Goal: Information Seeking & Learning: Get advice/opinions

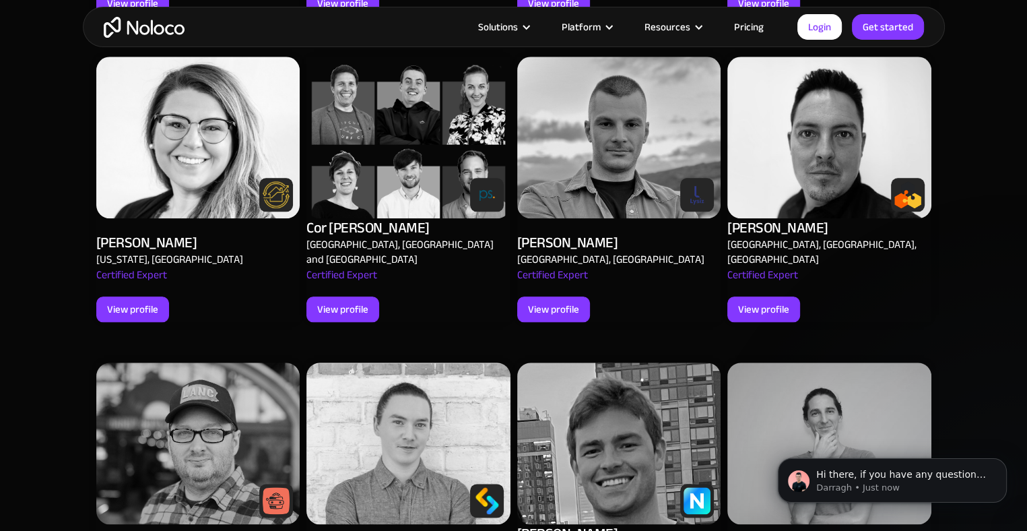
scroll to position [1549, 0]
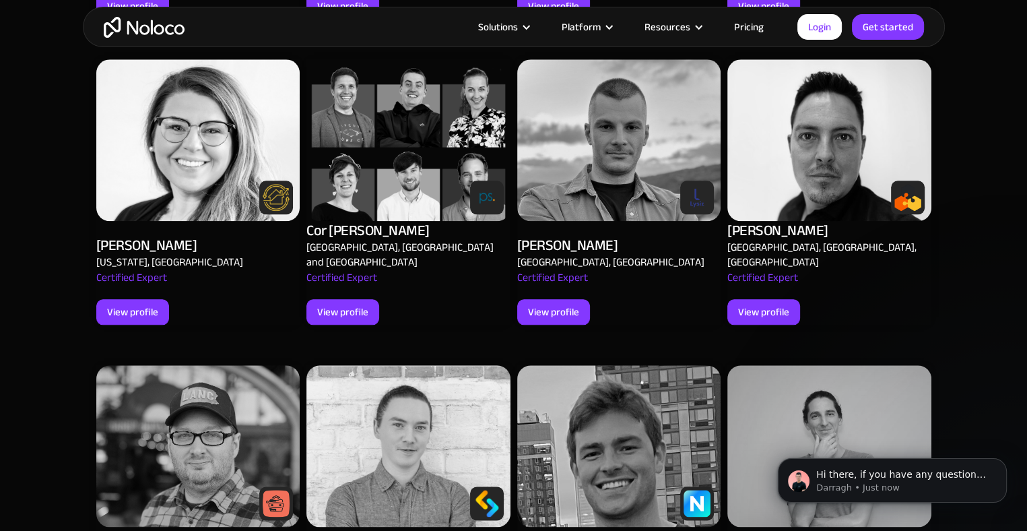
click at [221, 141] on img at bounding box center [198, 140] width 204 height 162
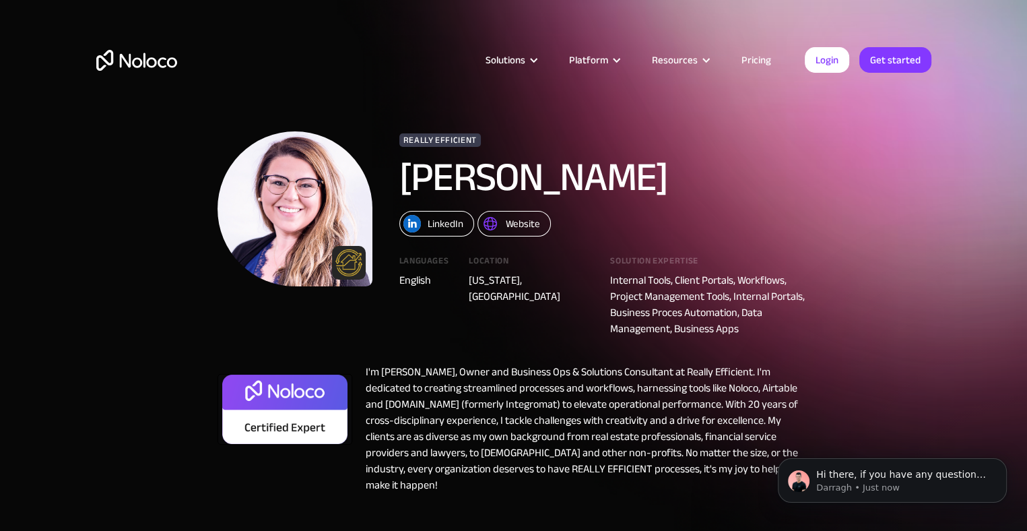
click at [448, 230] on div "LinkedIn" at bounding box center [446, 224] width 36 height 18
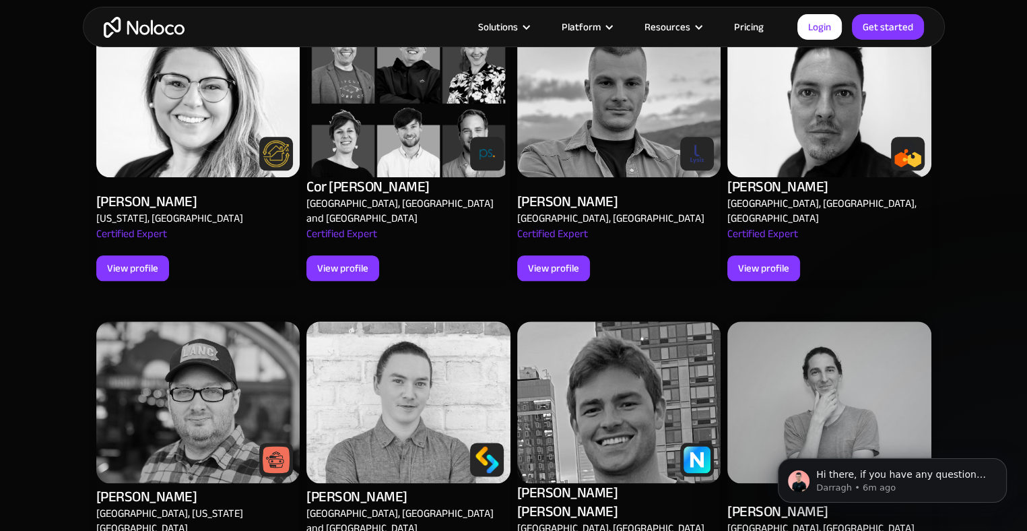
scroll to position [1616, 0]
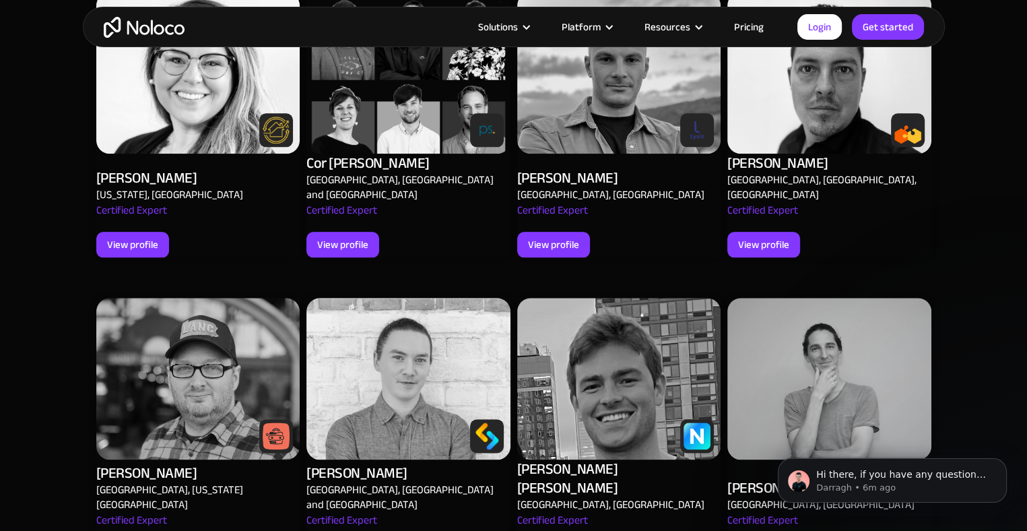
click at [211, 380] on img at bounding box center [198, 379] width 204 height 162
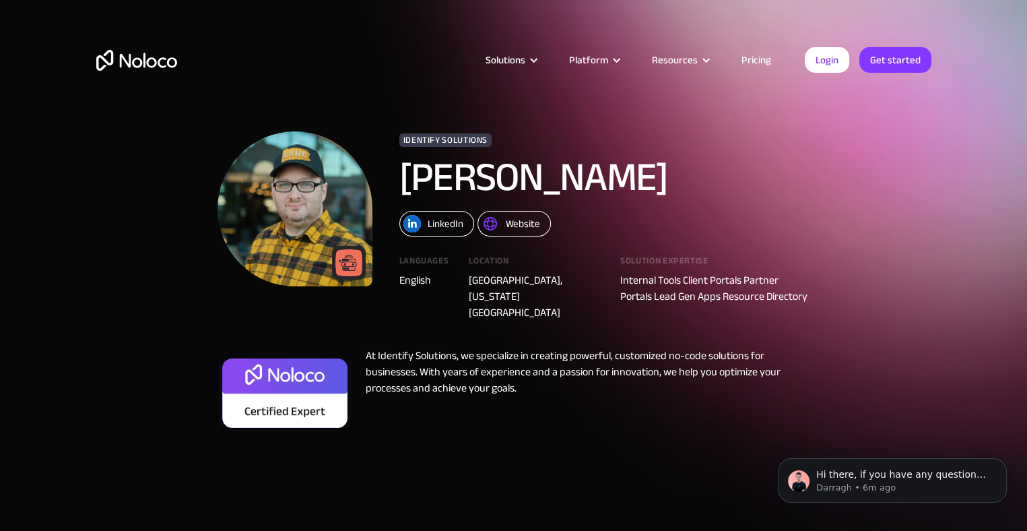
click at [450, 222] on div "LinkedIn" at bounding box center [446, 224] width 36 height 18
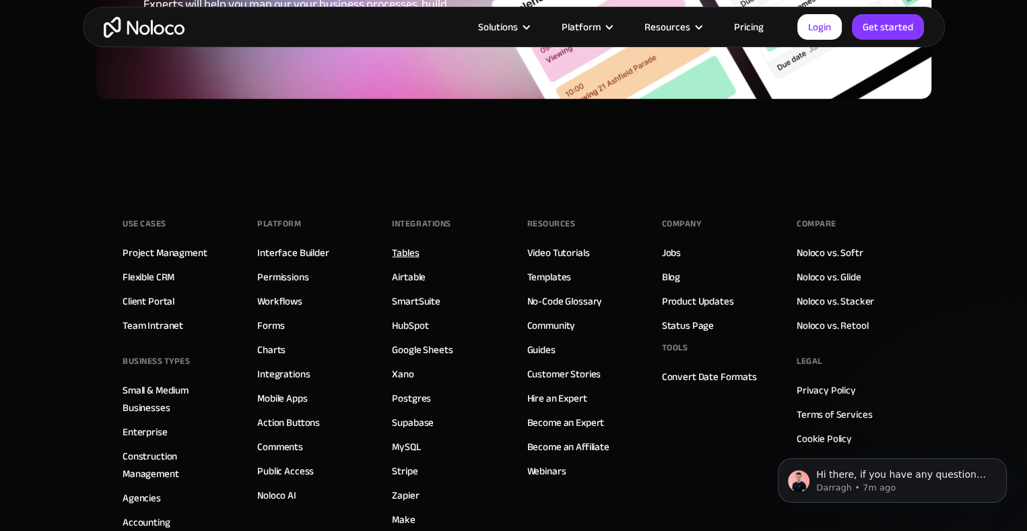
scroll to position [3636, 0]
